Goal: Task Accomplishment & Management: Use online tool/utility

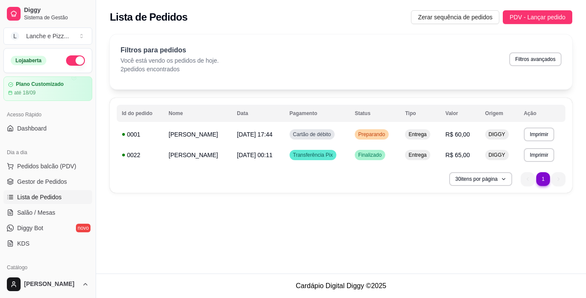
drag, startPoint x: 585, startPoint y: 188, endPoint x: 577, endPoint y: 193, distance: 9.2
click at [577, 193] on div "**********" at bounding box center [341, 116] width 490 height 174
click at [540, 133] on button "Imprimir" at bounding box center [539, 133] width 30 height 13
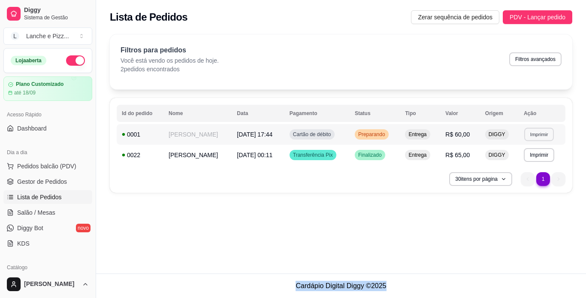
click at [540, 133] on button "Imprimir" at bounding box center [539, 133] width 30 height 13
click at [523, 166] on button "IMPRESSORA" at bounding box center [521, 164] width 62 height 14
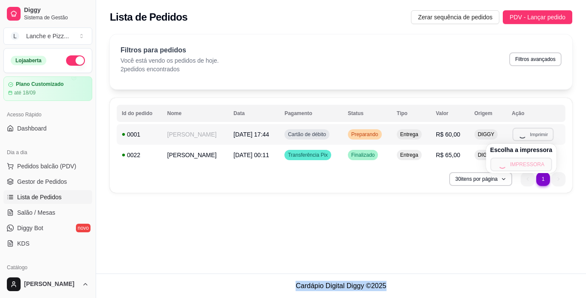
click at [524, 166] on div "Escolha a impressora IMPRESSORA" at bounding box center [521, 158] width 71 height 29
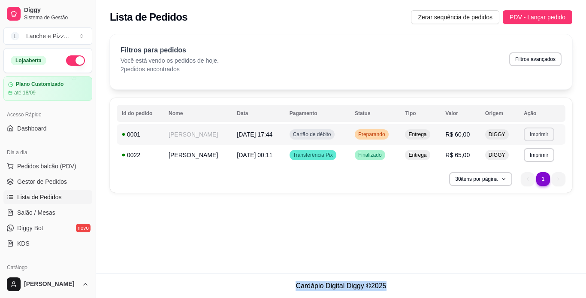
click at [542, 134] on button "Imprimir" at bounding box center [539, 134] width 30 height 14
click at [541, 132] on button "Imprimir" at bounding box center [539, 133] width 30 height 13
click at [534, 138] on button "Imprimir" at bounding box center [539, 133] width 30 height 13
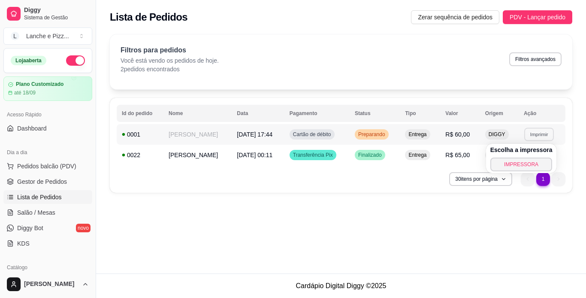
click at [536, 151] on h4 "Escolha a impressora" at bounding box center [521, 149] width 62 height 9
click at [506, 163] on button "IMPRESSORA" at bounding box center [521, 164] width 62 height 14
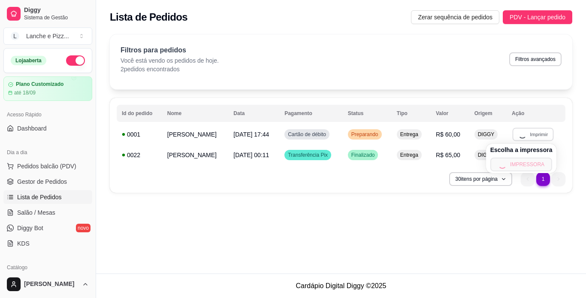
click at [506, 163] on div "Escolha a impressora IMPRESSORA" at bounding box center [521, 158] width 71 height 29
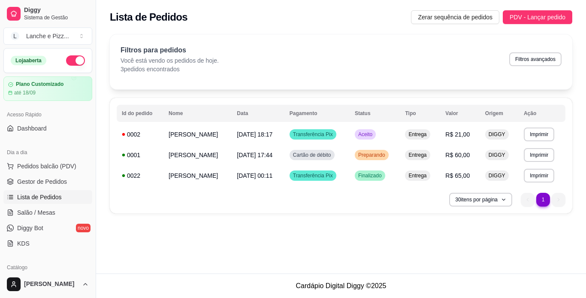
click at [64, 200] on link "Lista de Pedidos" at bounding box center [47, 197] width 89 height 14
